Goal: Book appointment/travel/reservation

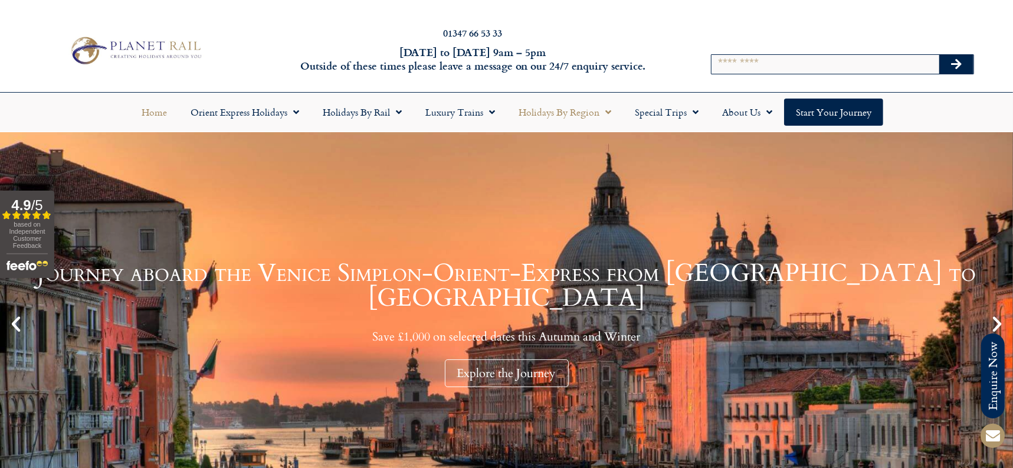
click at [581, 112] on link "Holidays by Region" at bounding box center [565, 111] width 116 height 27
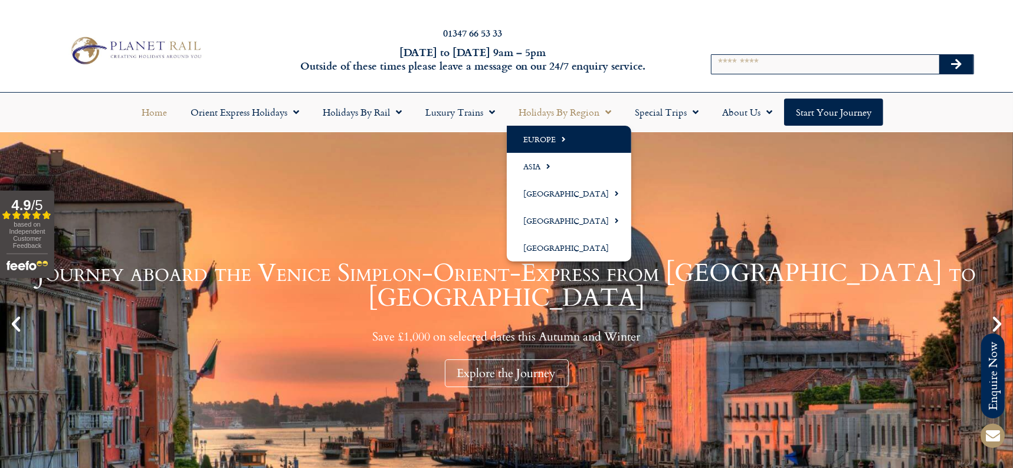
click at [538, 143] on link "Europe" at bounding box center [569, 139] width 124 height 27
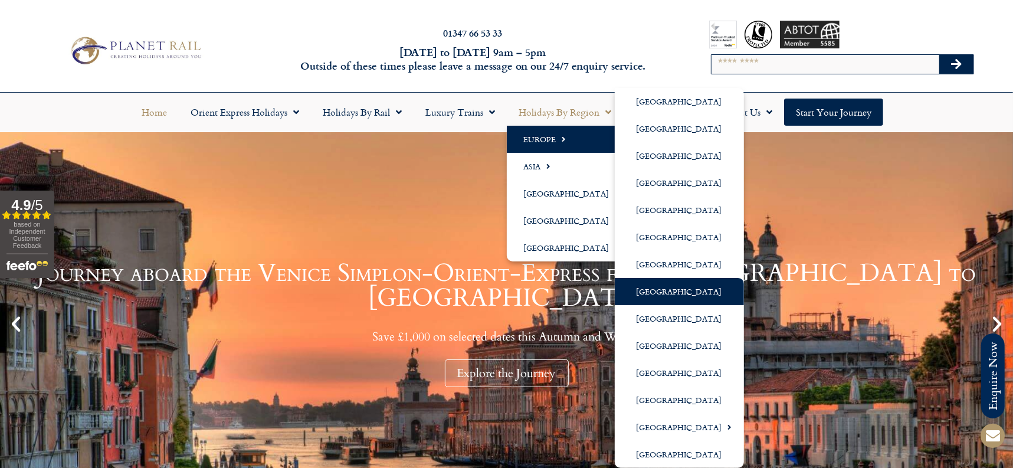
click at [668, 297] on link "[GEOGRAPHIC_DATA]" at bounding box center [679, 291] width 129 height 27
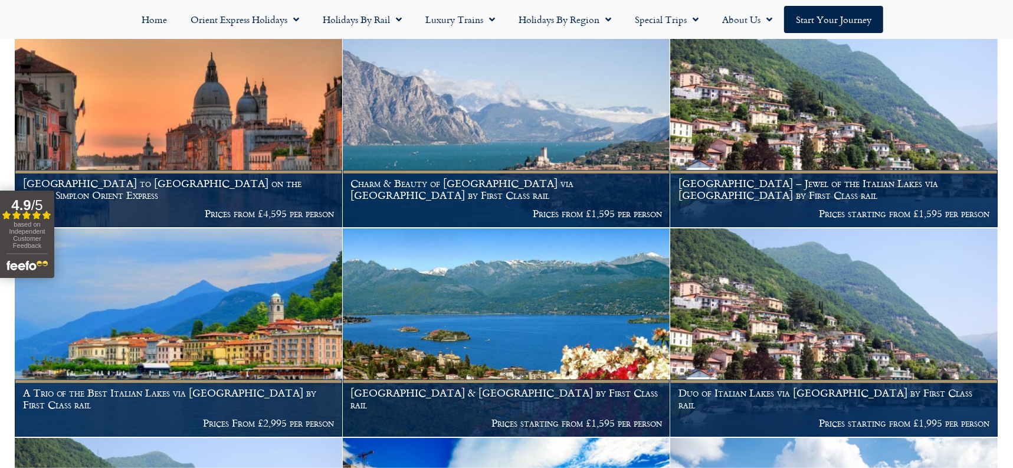
scroll to position [367, 0]
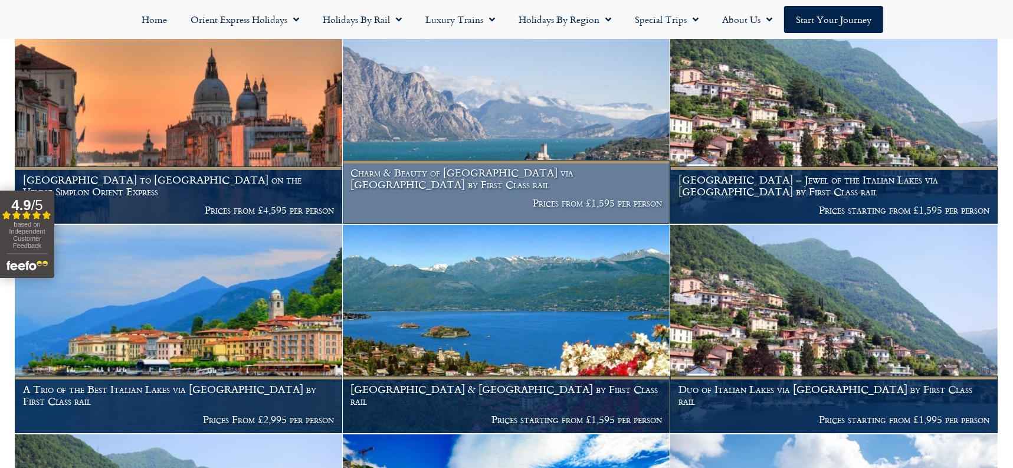
click at [524, 140] on img at bounding box center [506, 119] width 327 height 208
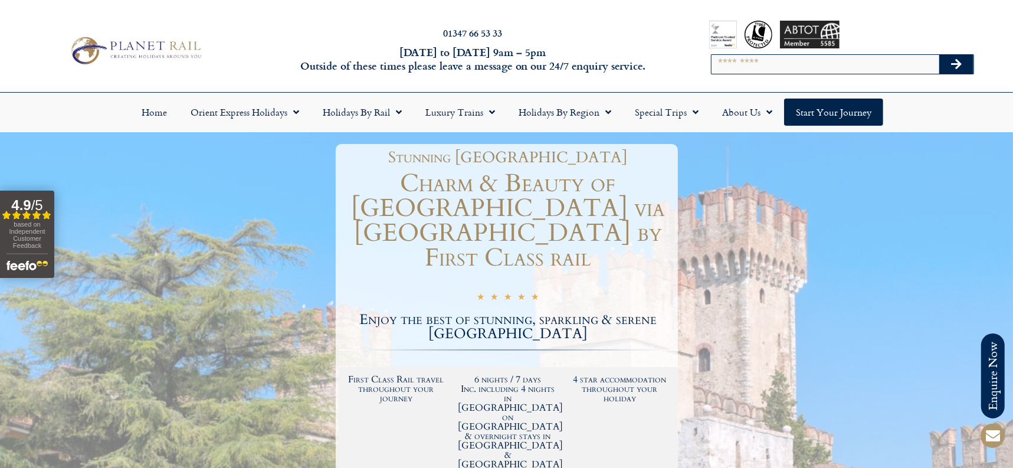
drag, startPoint x: 1023, startPoint y: 54, endPoint x: 1023, endPoint y: 45, distance: 9.5
click at [1012, 45] on html "Planet Rail Online Enquiry Please enter your details below, together with your …" at bounding box center [506, 234] width 1013 height 468
click at [981, 27] on div "Search" at bounding box center [842, 50] width 334 height 83
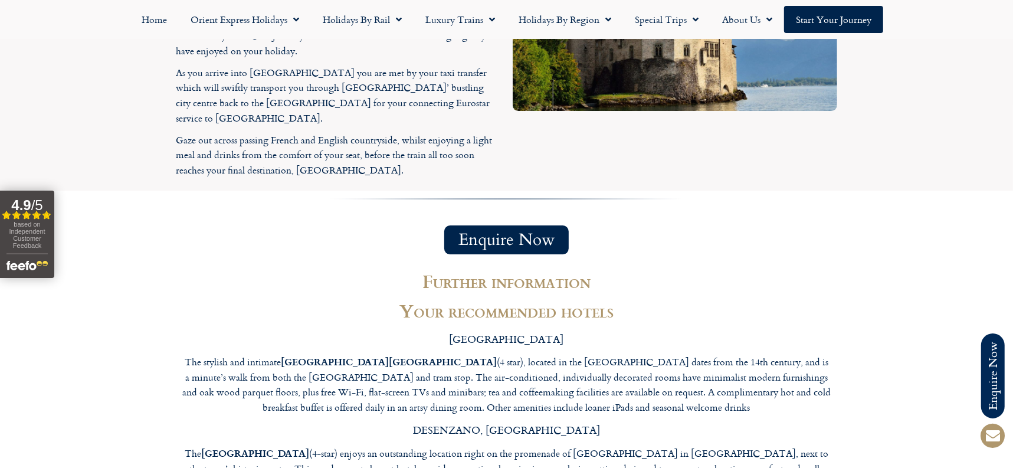
scroll to position [2898, 0]
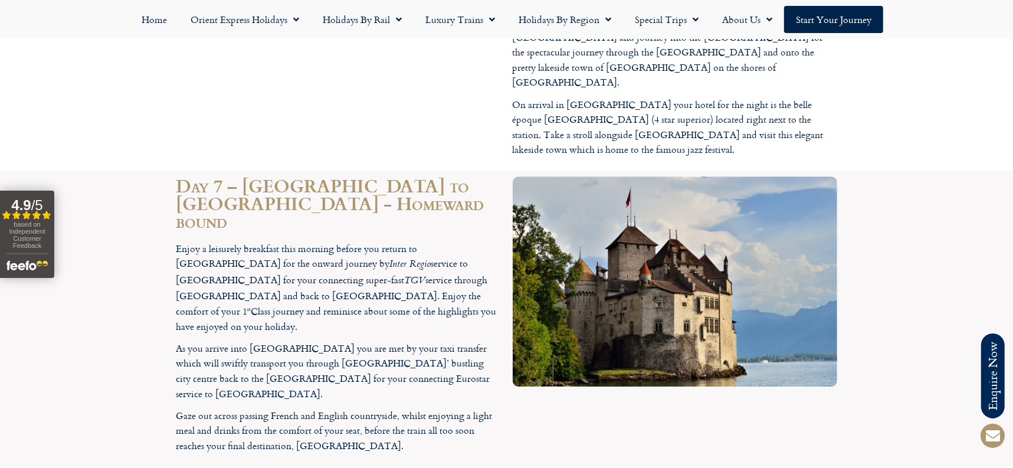
drag, startPoint x: 251, startPoint y: 272, endPoint x: 205, endPoint y: 274, distance: 46.0
